Goal: Task Accomplishment & Management: Manage account settings

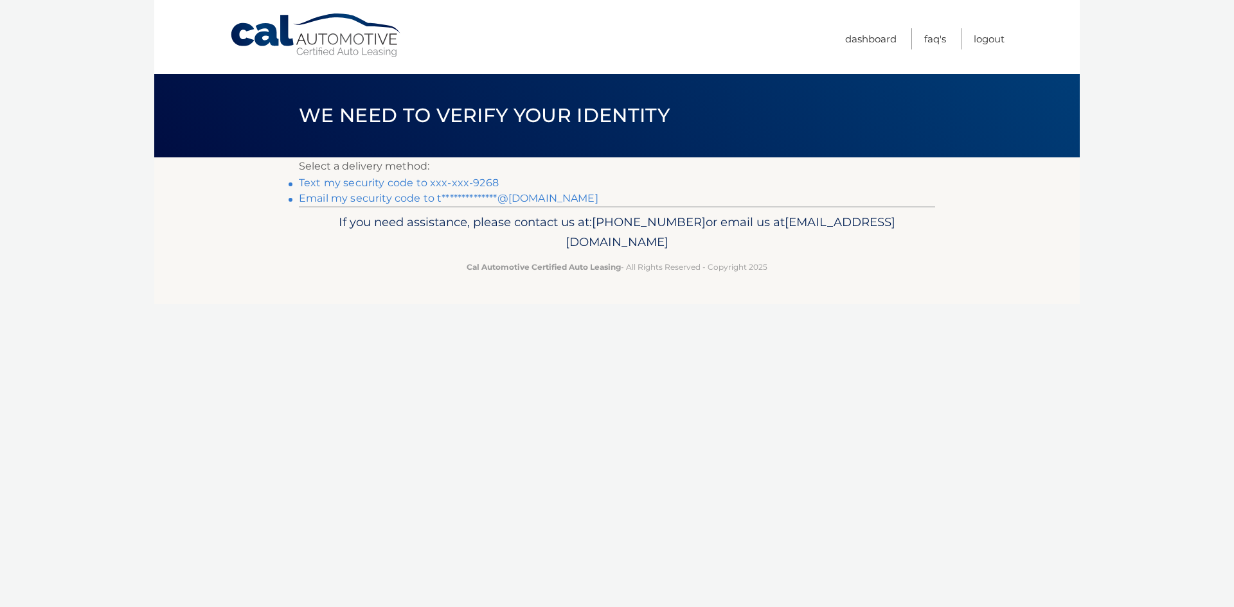
click at [548, 200] on link "**********" at bounding box center [448, 198] width 299 height 12
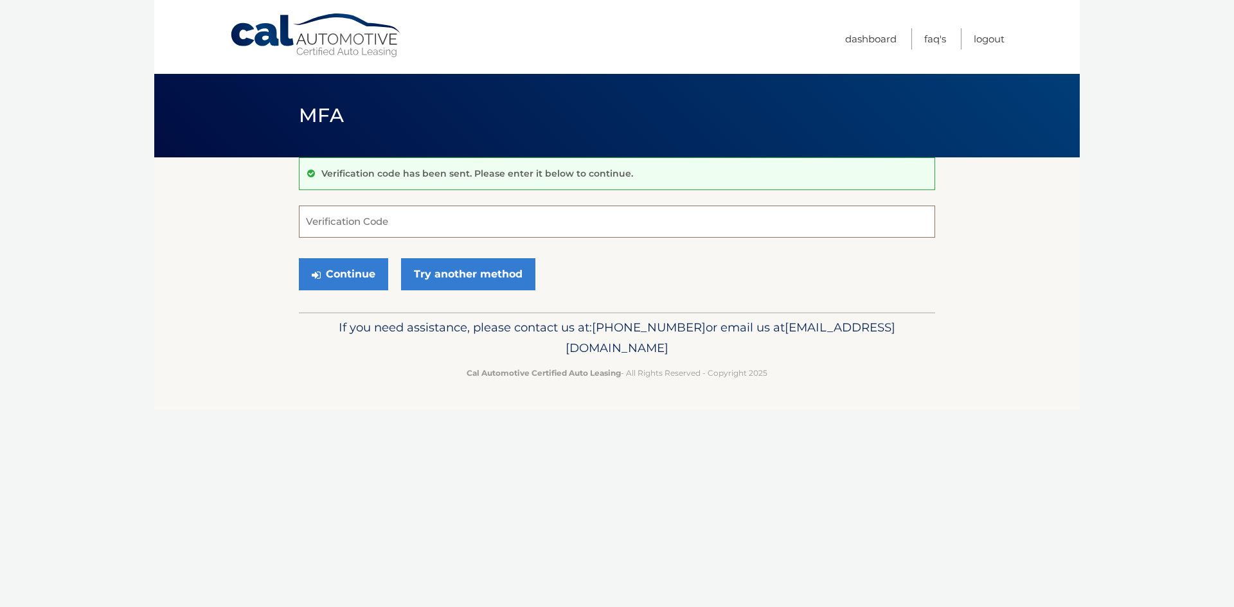
paste input "329685"
type input "329685"
click at [352, 277] on button "Continue" at bounding box center [343, 274] width 89 height 32
click at [352, 273] on button "Continue" at bounding box center [343, 274] width 89 height 32
click at [359, 273] on button "Continue" at bounding box center [343, 274] width 89 height 32
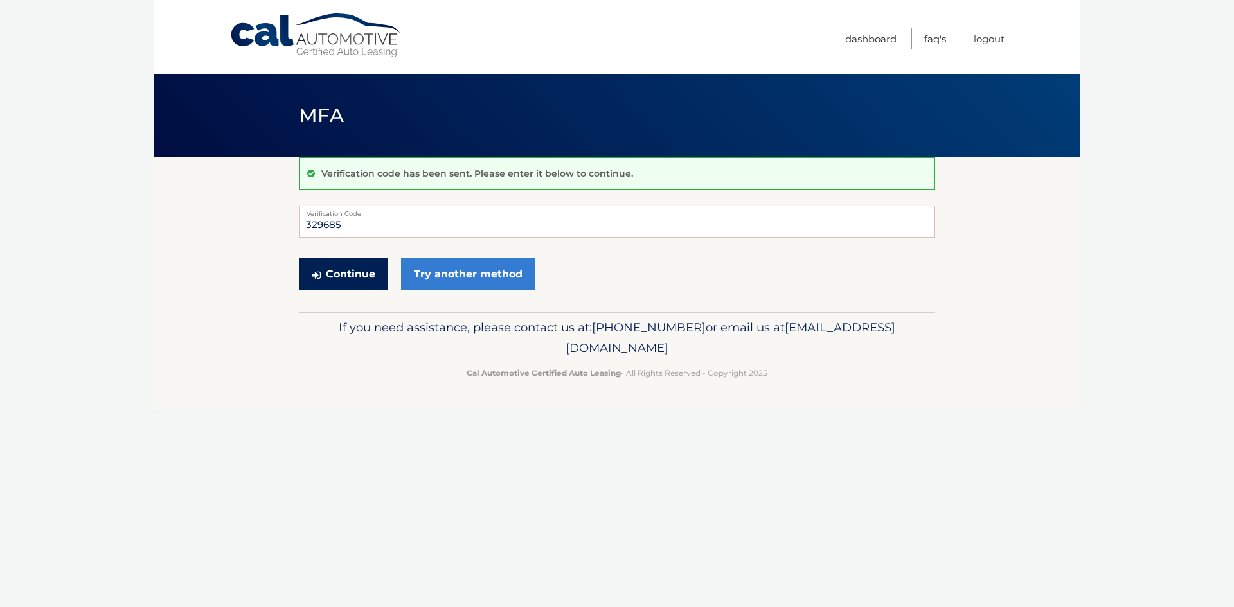
click at [343, 278] on button "Continue" at bounding box center [343, 274] width 89 height 32
click at [362, 233] on input "329685" at bounding box center [617, 222] width 636 height 32
click at [360, 233] on input "329685" at bounding box center [617, 222] width 636 height 32
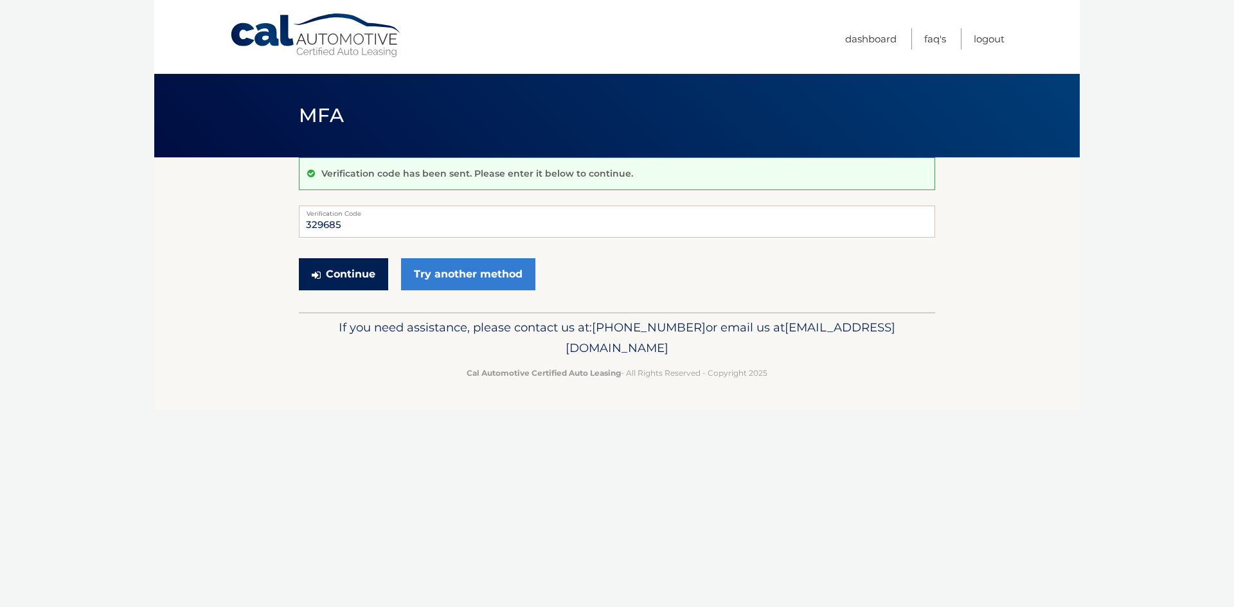
click at [334, 267] on button "Continue" at bounding box center [343, 274] width 89 height 32
click at [344, 278] on button "Continue" at bounding box center [343, 274] width 89 height 32
click at [877, 36] on link "Dashboard" at bounding box center [870, 38] width 51 height 21
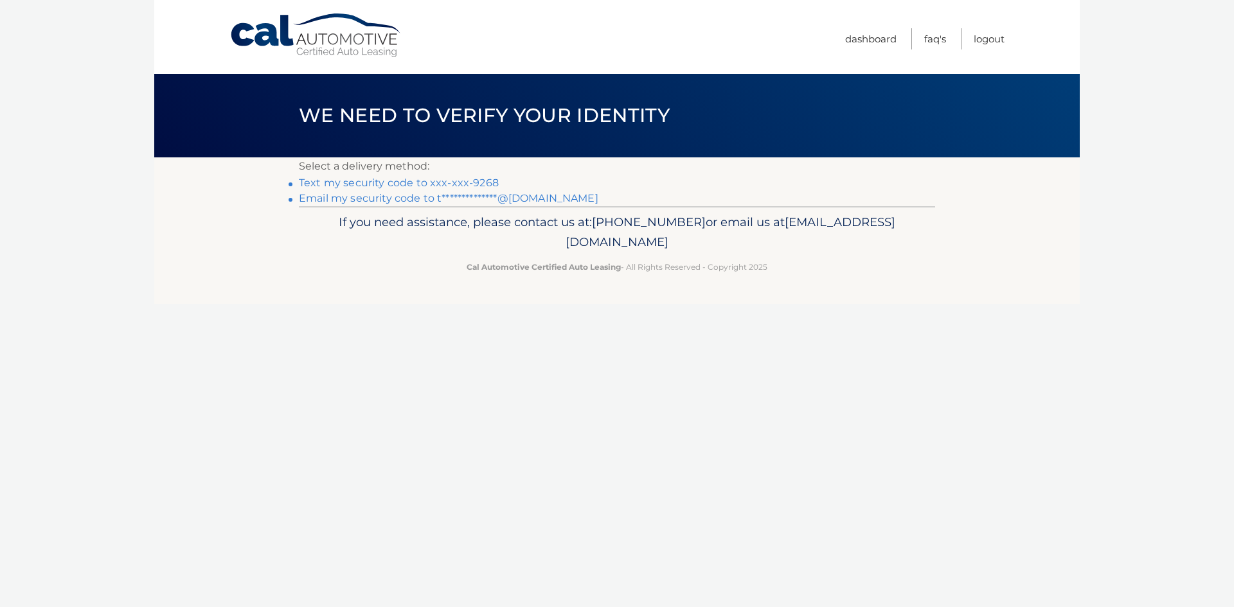
click at [478, 181] on link "Text my security code to xxx-xxx-9268" at bounding box center [399, 183] width 200 height 12
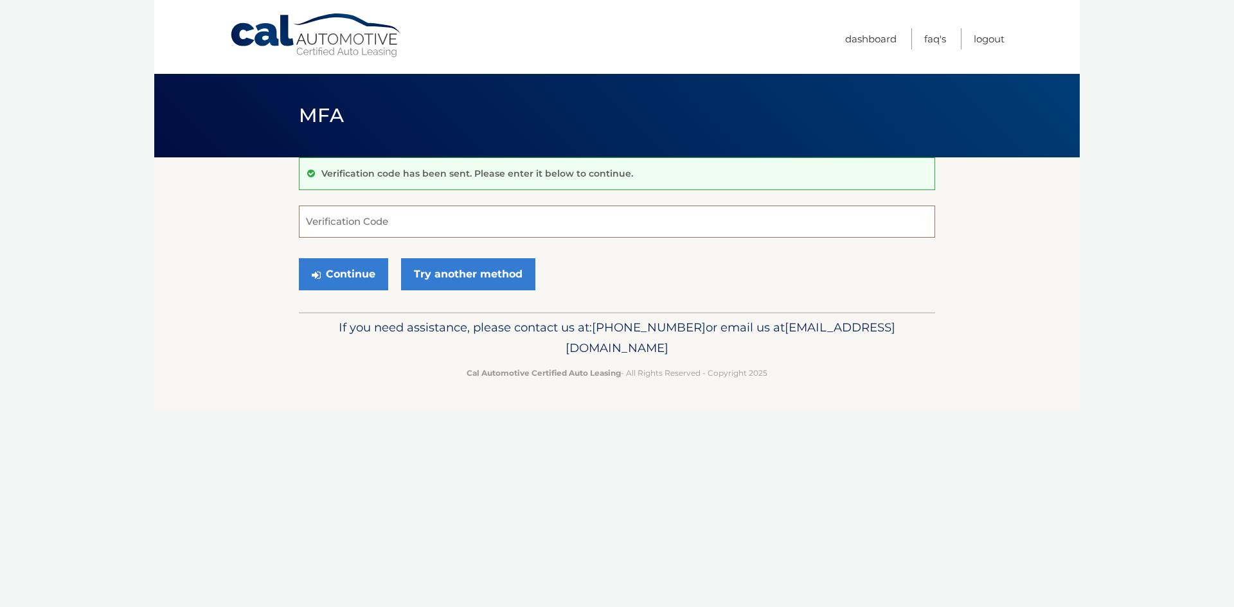
click at [412, 223] on input "Verification Code" at bounding box center [617, 222] width 636 height 32
type input "008022"
click at [348, 272] on button "Continue" at bounding box center [343, 274] width 89 height 32
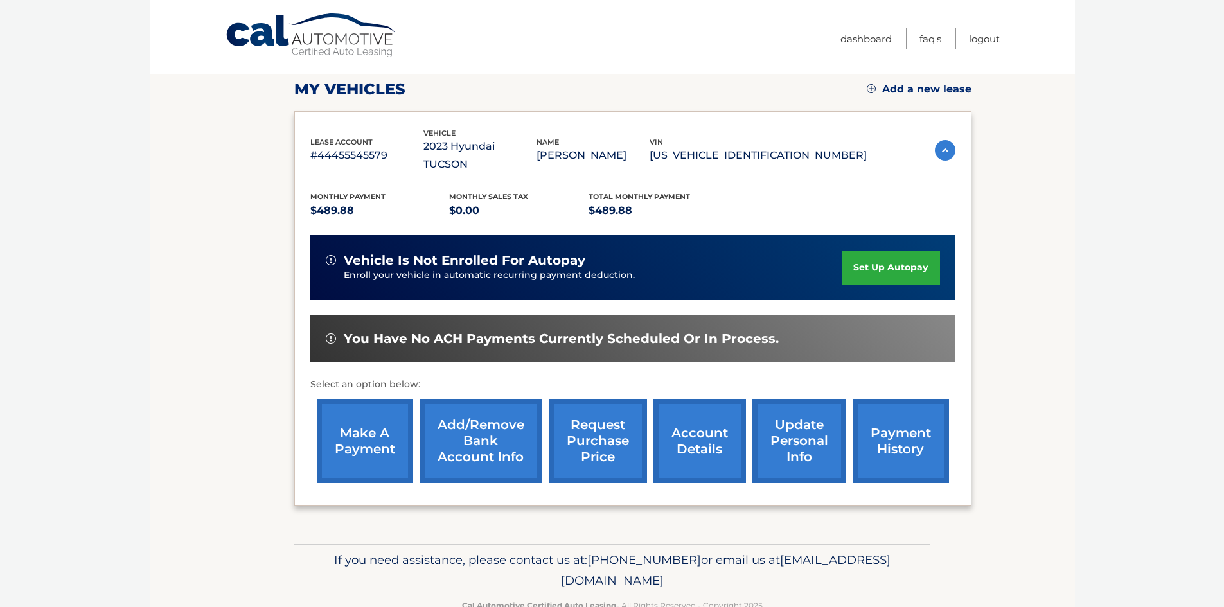
scroll to position [172, 0]
